Goal: Task Accomplishment & Management: Use online tool/utility

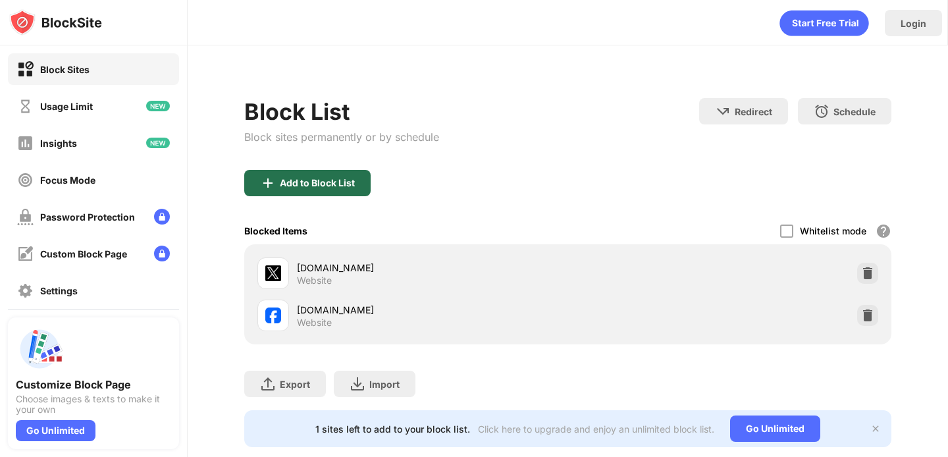
click at [350, 172] on div "Add to Block List" at bounding box center [307, 183] width 126 height 26
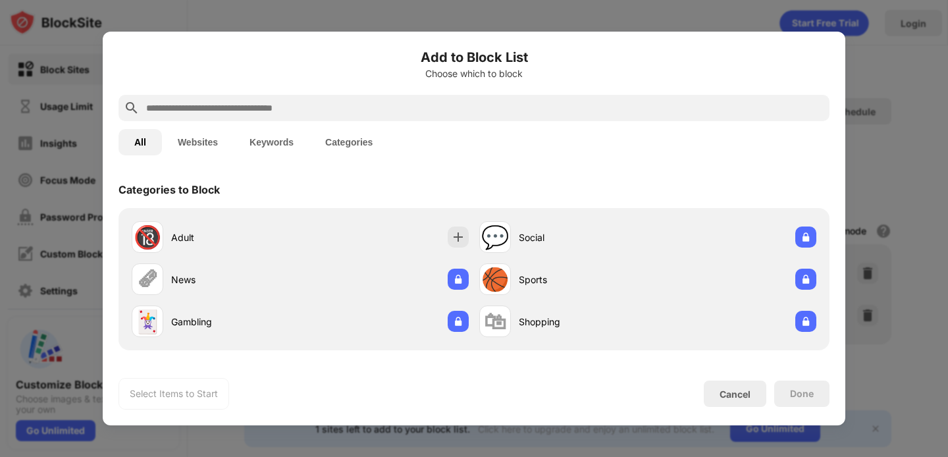
click at [317, 108] on input "text" at bounding box center [484, 108] width 679 height 16
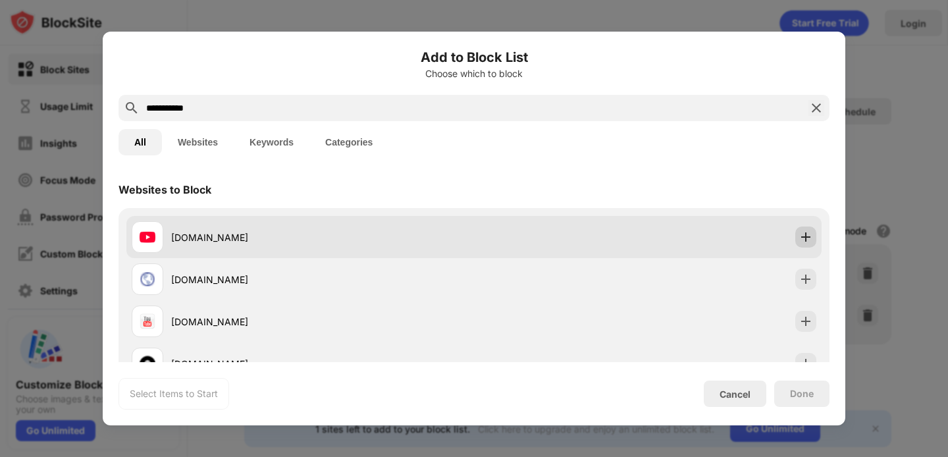
type input "**********"
click at [797, 235] on div at bounding box center [805, 236] width 21 height 21
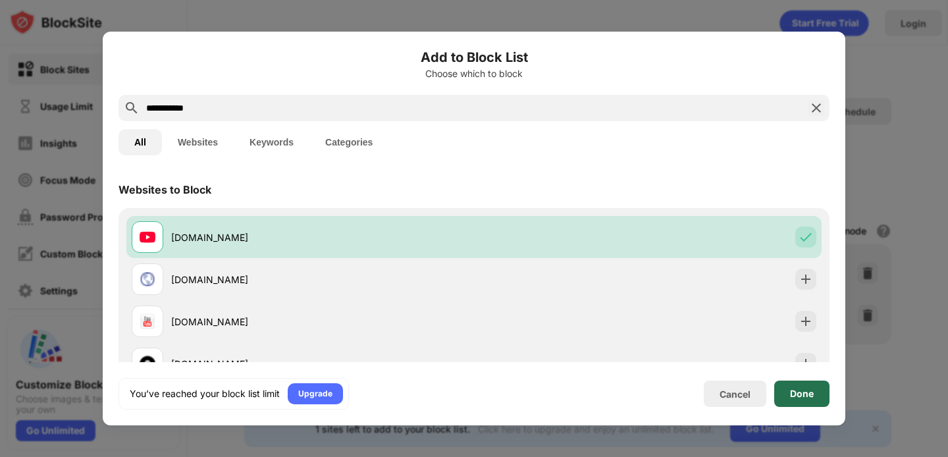
click at [801, 397] on div "Done" at bounding box center [802, 393] width 24 height 11
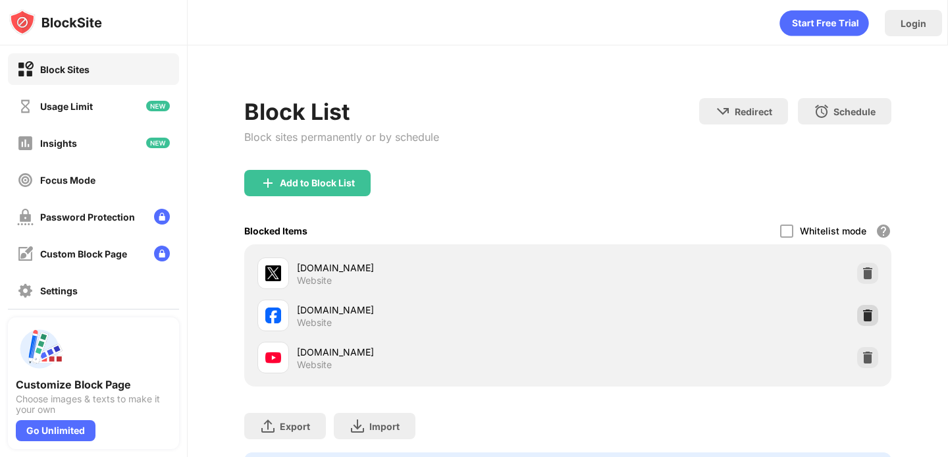
click at [864, 319] on img at bounding box center [867, 315] width 13 height 13
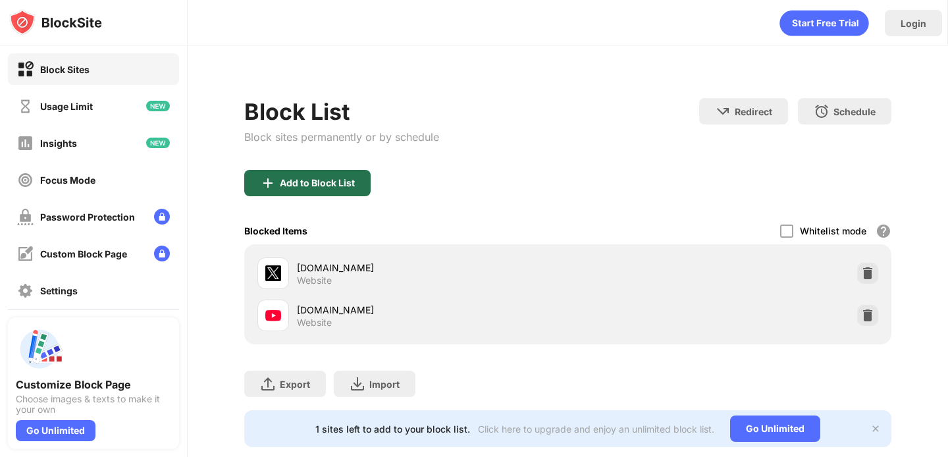
click at [326, 178] on div "Add to Block List" at bounding box center [317, 183] width 75 height 11
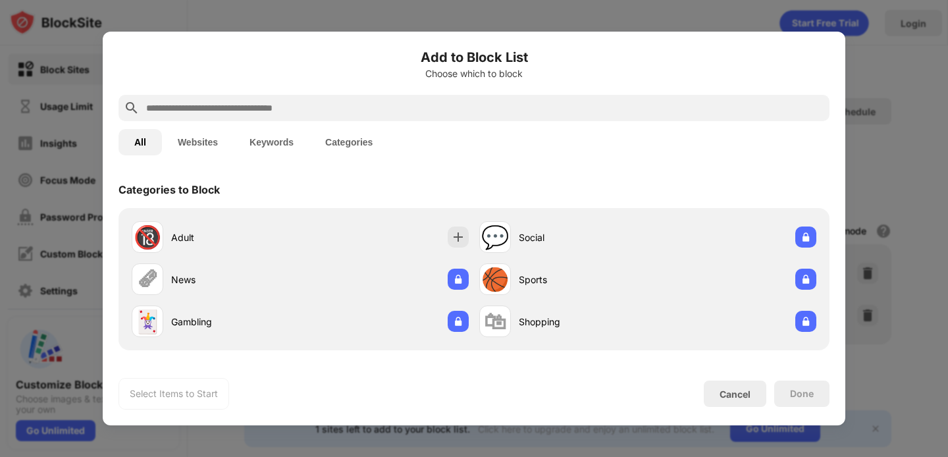
click at [399, 115] on input "text" at bounding box center [484, 108] width 679 height 16
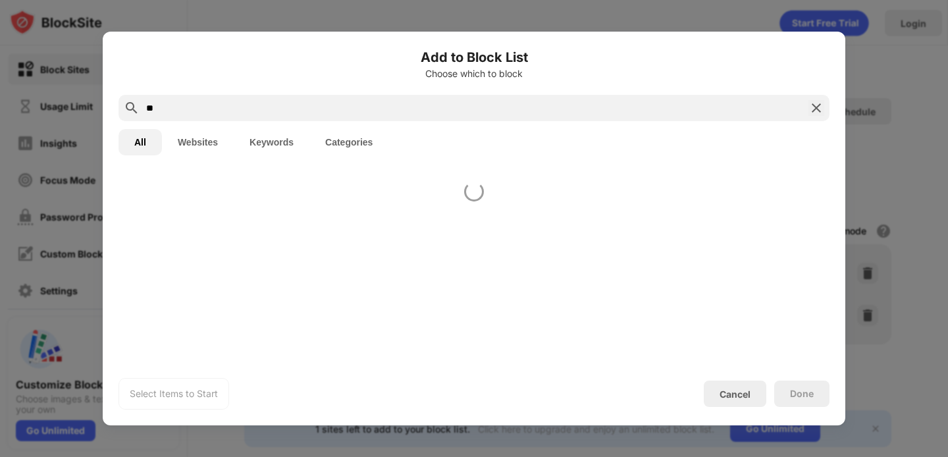
type input "*"
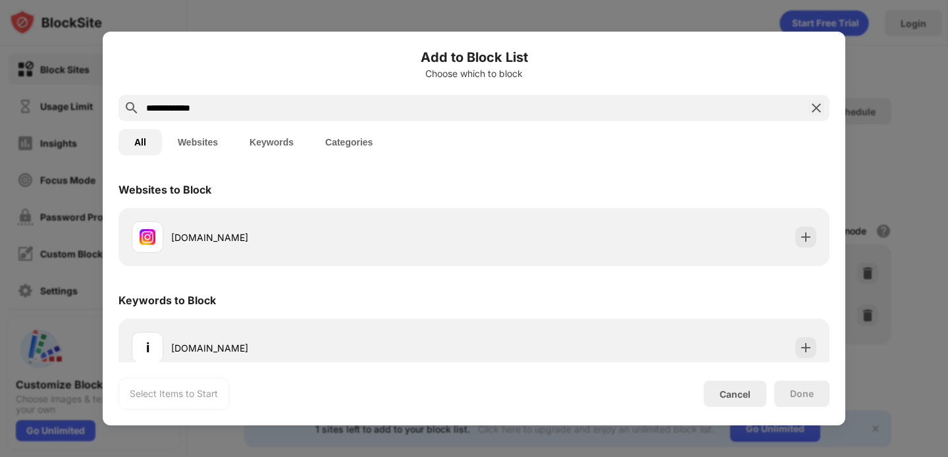
type input "**********"
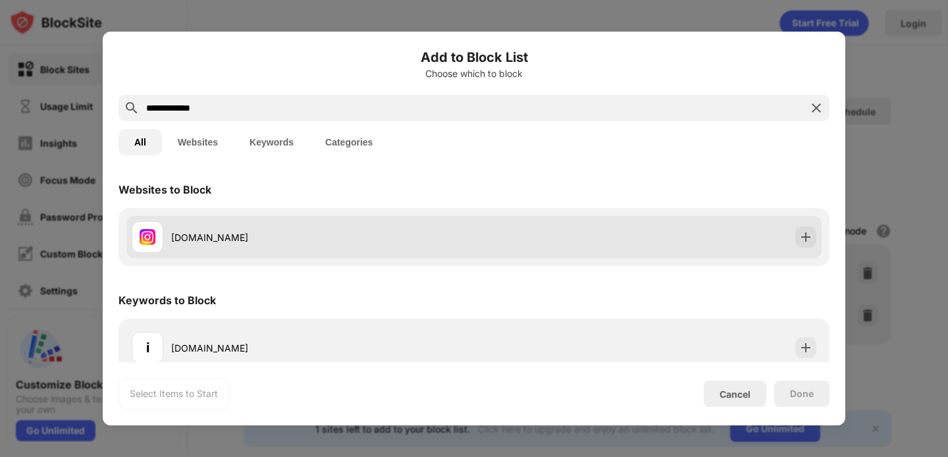
click at [794, 231] on div "[DOMAIN_NAME]" at bounding box center [473, 237] width 695 height 42
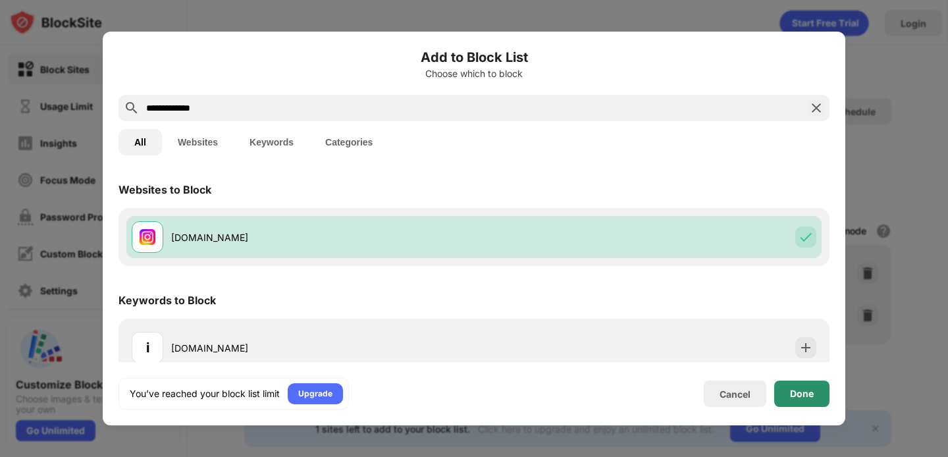
click at [798, 393] on div "Done" at bounding box center [802, 393] width 24 height 11
